Goal: Task Accomplishment & Management: Use online tool/utility

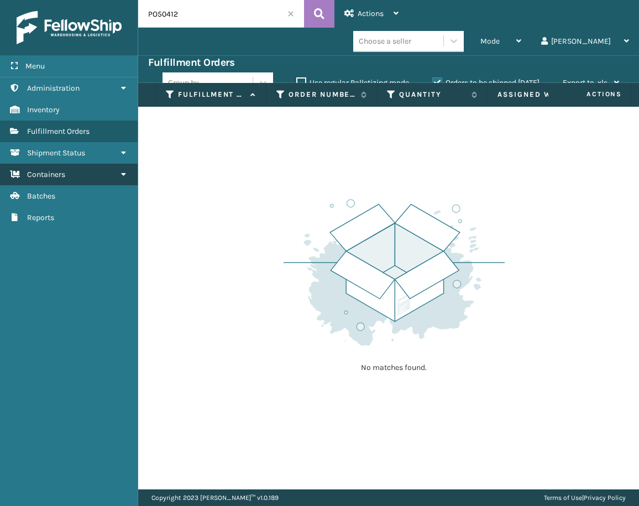
click at [100, 174] on link "Containers" at bounding box center [69, 175] width 138 height 22
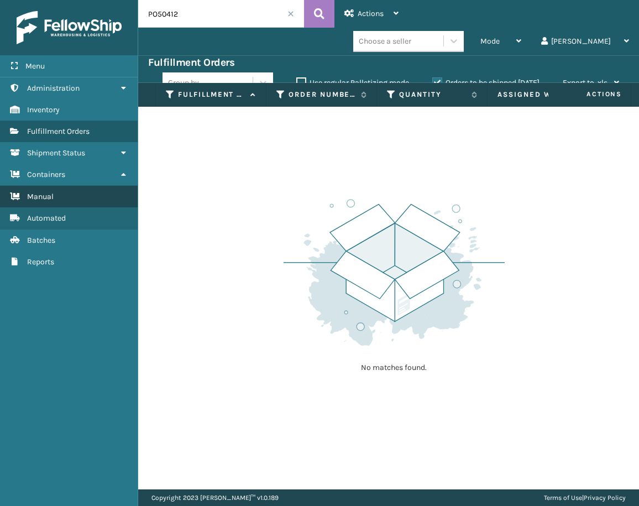
click at [82, 197] on link "Manual" at bounding box center [69, 197] width 138 height 22
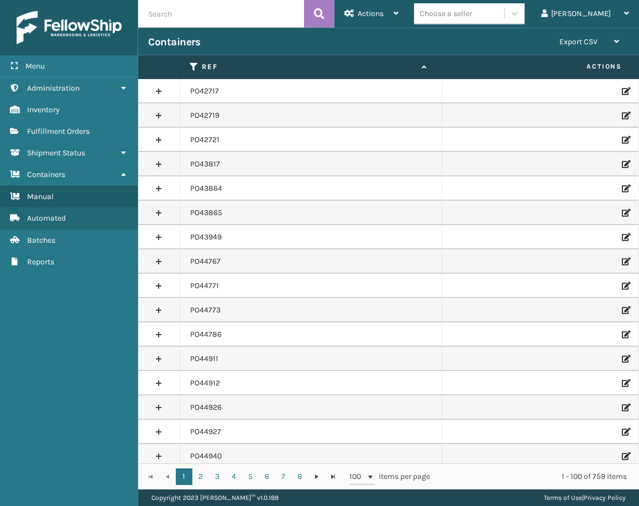
click at [190, 17] on input "text" at bounding box center [221, 14] width 166 height 28
paste input "PO50412"
type input "PO50412"
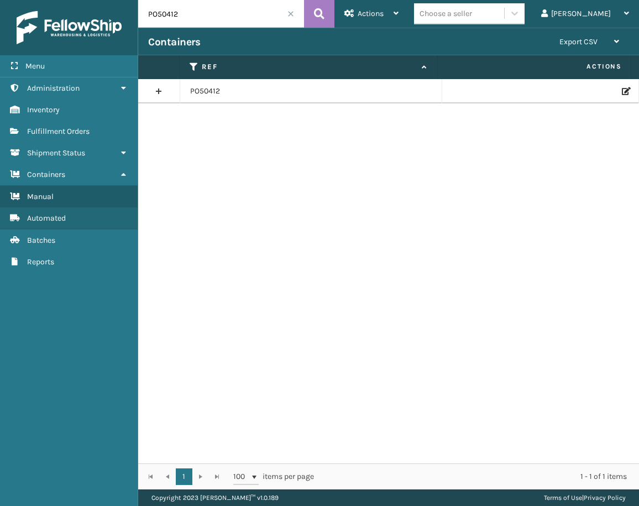
click at [622, 90] on icon at bounding box center [625, 91] width 7 height 8
